Goal: Register for event/course

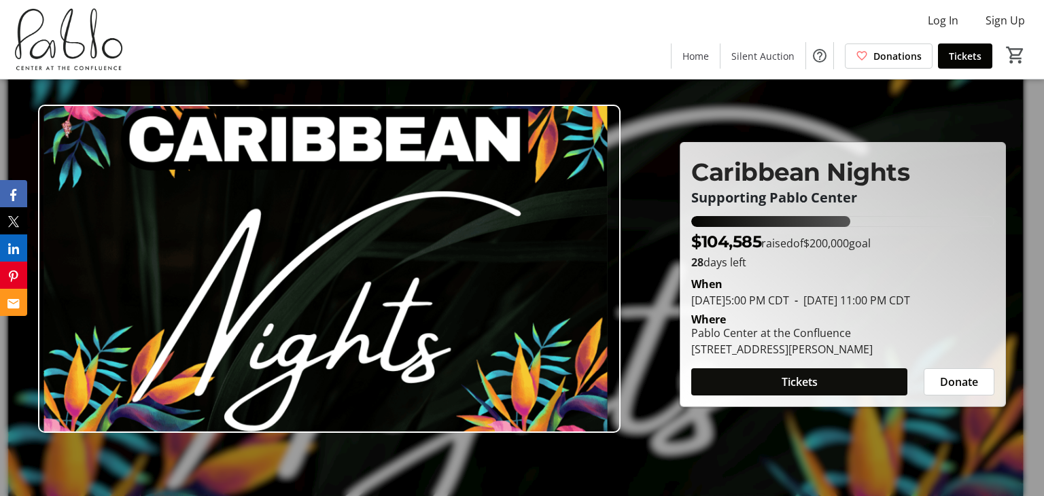
click at [768, 395] on span at bounding box center [800, 382] width 216 height 33
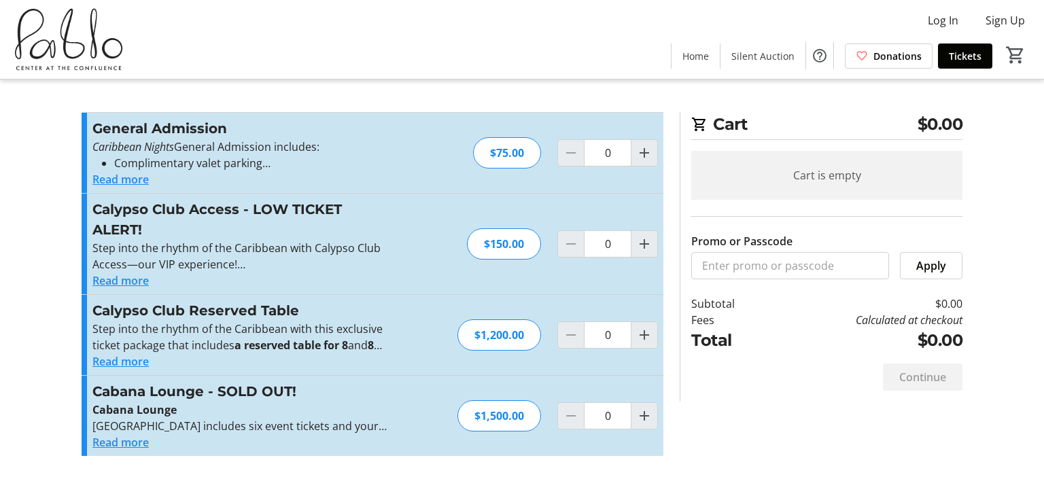
click at [130, 182] on button "Read more" at bounding box center [120, 179] width 56 height 16
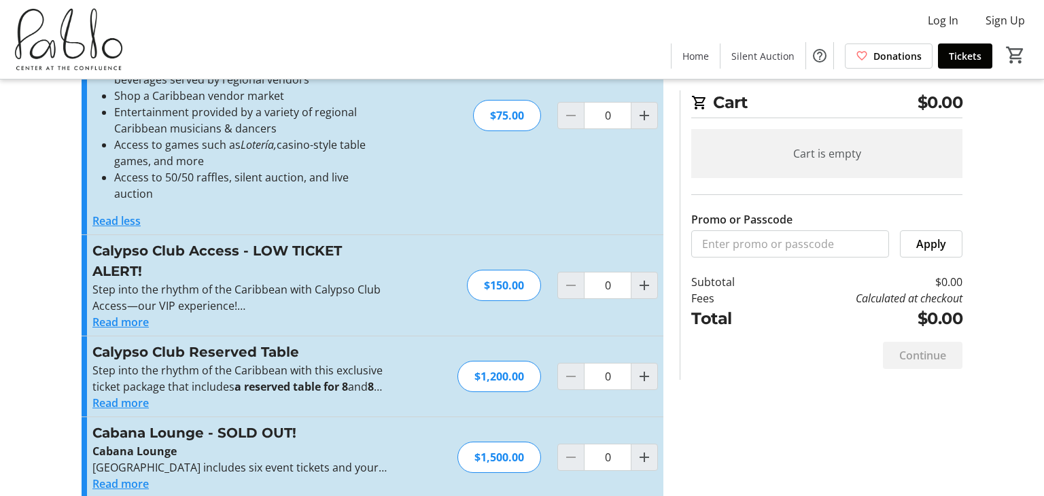
scroll to position [117, 0]
click at [120, 313] on button "Read more" at bounding box center [120, 321] width 56 height 16
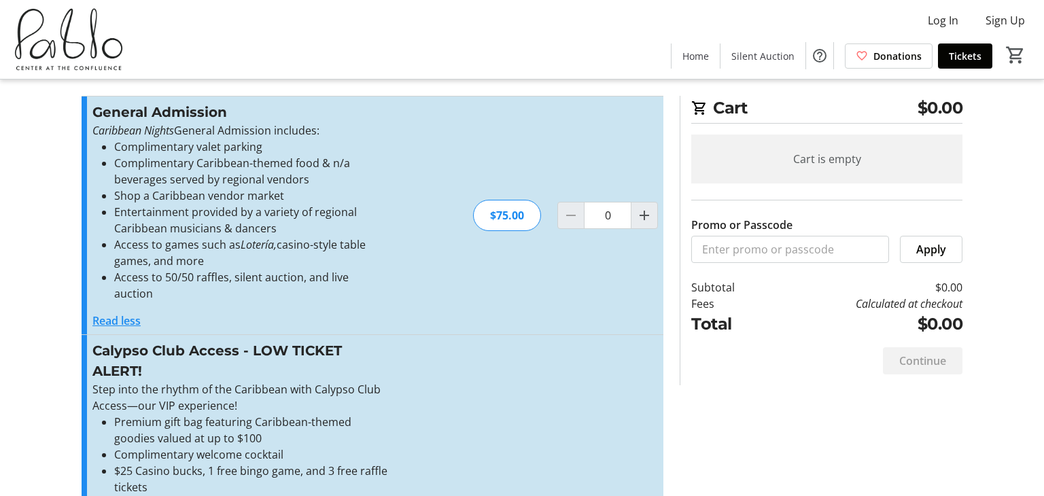
scroll to position [0, 0]
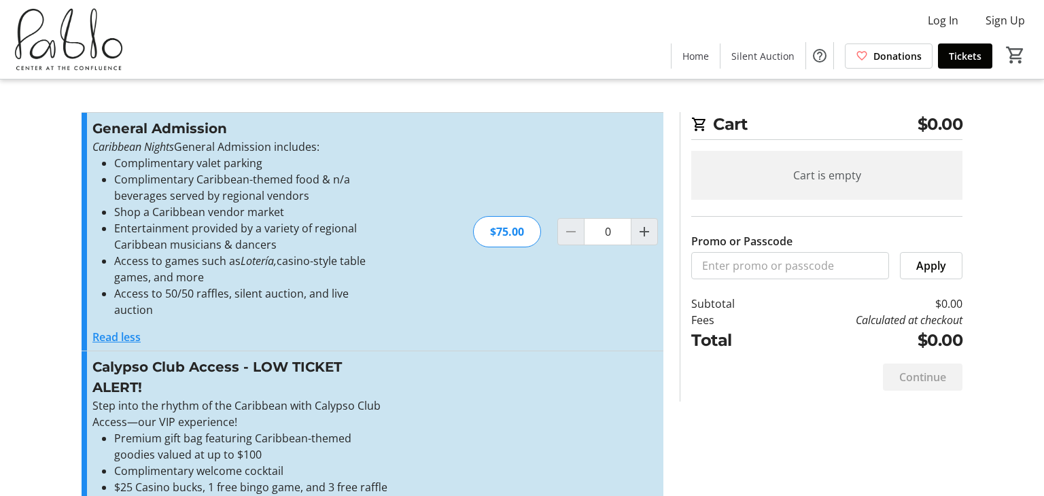
click at [119, 329] on button "Read less" at bounding box center [116, 337] width 48 height 16
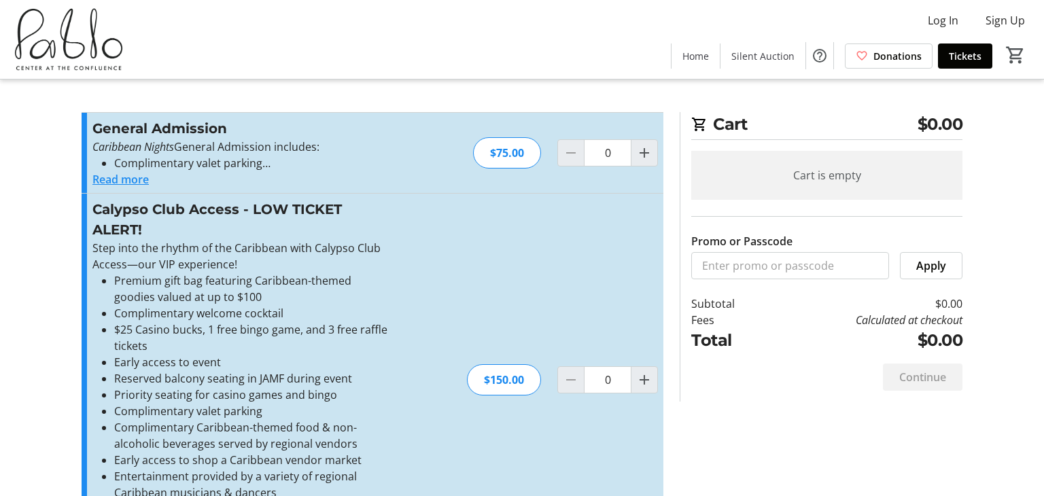
click at [116, 182] on button "Read more" at bounding box center [120, 179] width 56 height 16
